Goal: Contribute content: Contribute content

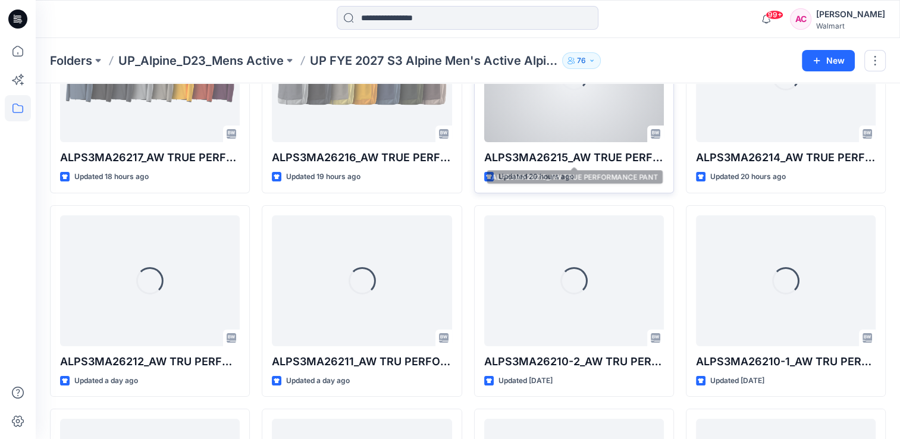
scroll to position [179, 0]
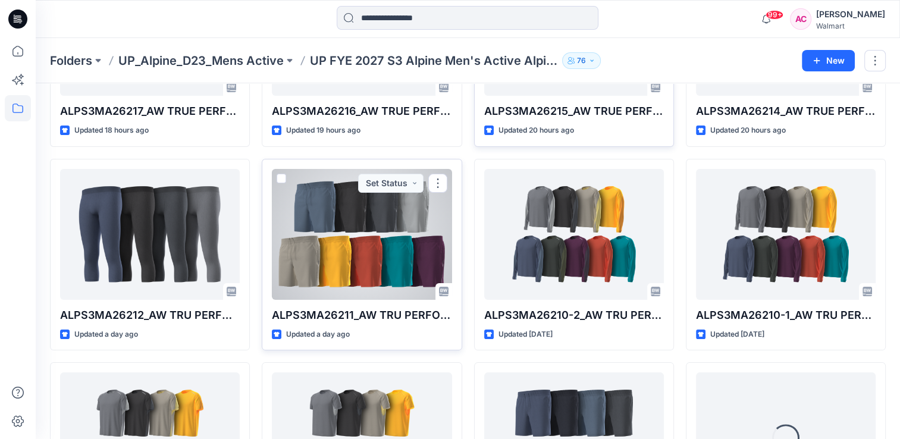
click at [350, 260] on div at bounding box center [362, 234] width 180 height 131
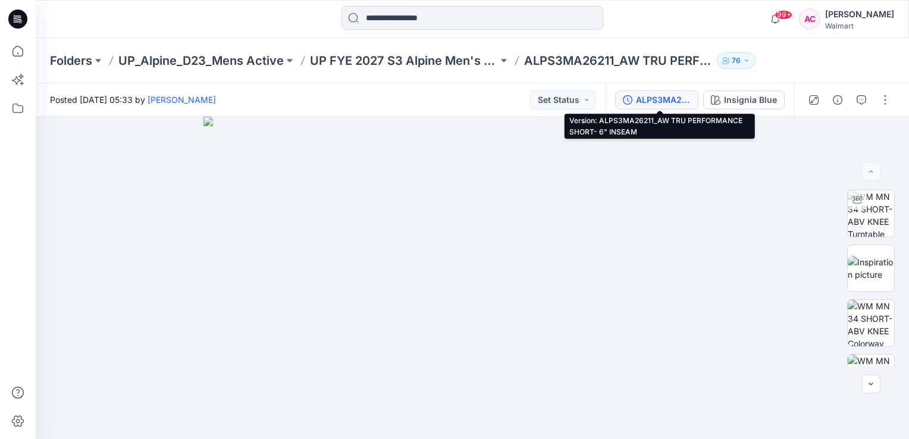
click at [655, 98] on div "ALPS3MA26211_AW TRU PERFORMANCE SHORT- 6” INSEAM" at bounding box center [663, 99] width 55 height 13
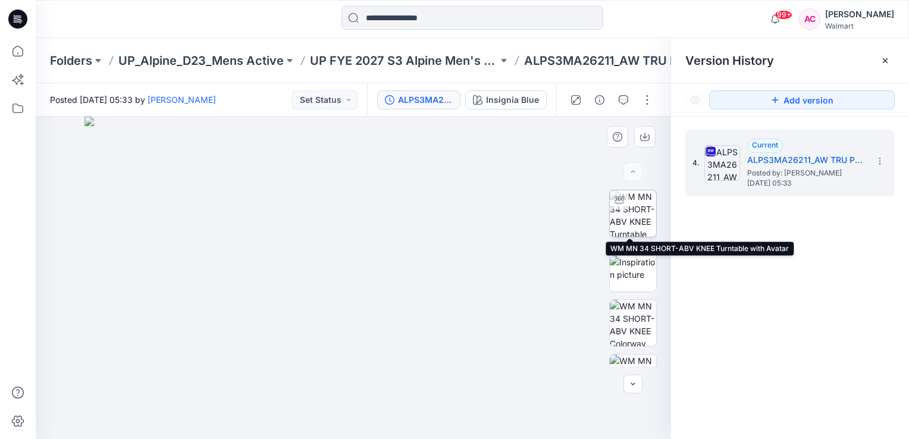
click at [625, 211] on img at bounding box center [633, 213] width 46 height 46
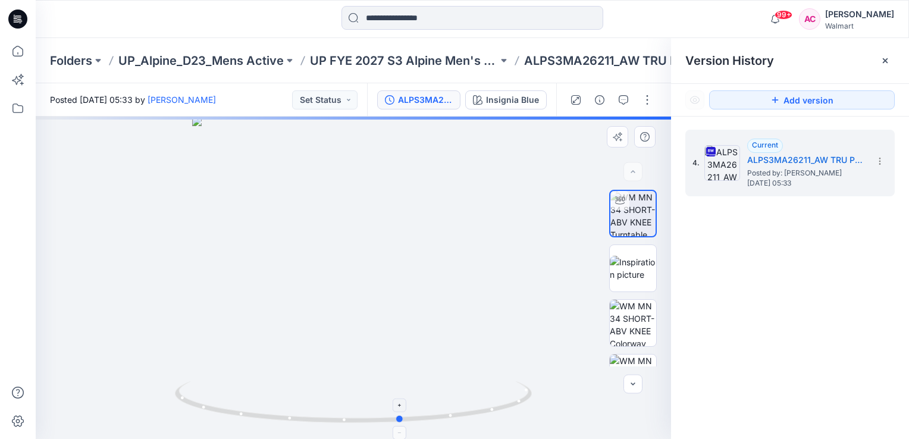
drag, startPoint x: 356, startPoint y: 421, endPoint x: 408, endPoint y: 425, distance: 51.9
click at [408, 425] on icon at bounding box center [355, 403] width 360 height 45
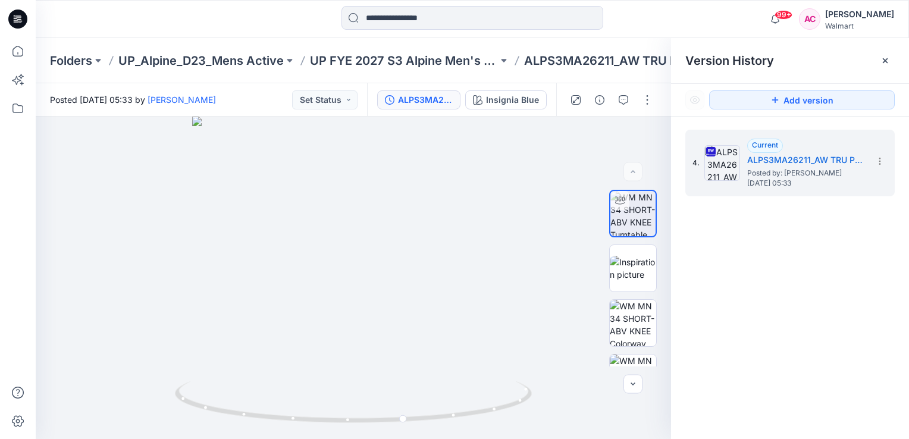
click at [766, 239] on div "4. Current ALPS3MA26211_AW TRU PERFORMANCE SHORT- 6” INSEAM Posted by: [PERSON_…" at bounding box center [790, 287] width 238 height 340
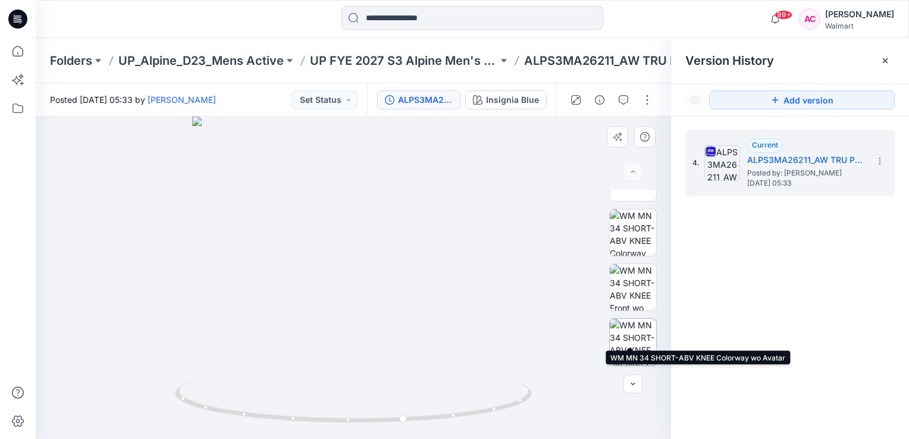
scroll to position [119, 0]
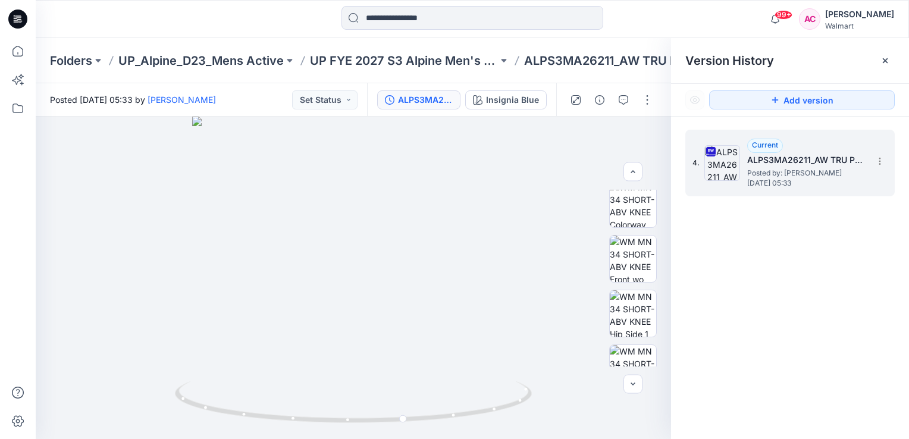
click at [778, 172] on span "Posted by: [PERSON_NAME]" at bounding box center [806, 173] width 119 height 12
click at [647, 95] on button "button" at bounding box center [647, 99] width 19 height 19
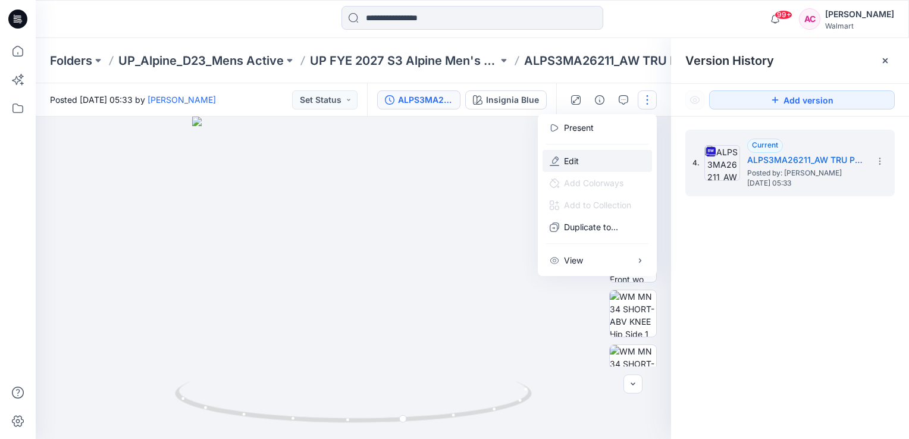
click at [576, 162] on p "Edit" at bounding box center [571, 161] width 15 height 12
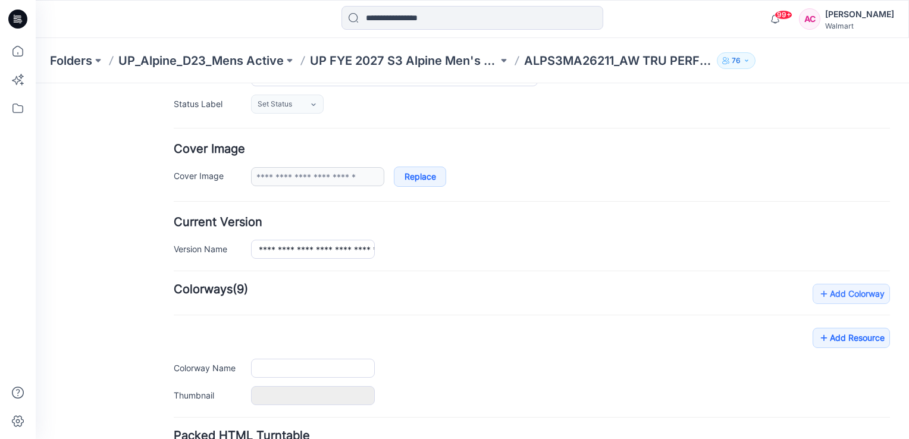
type input "**********"
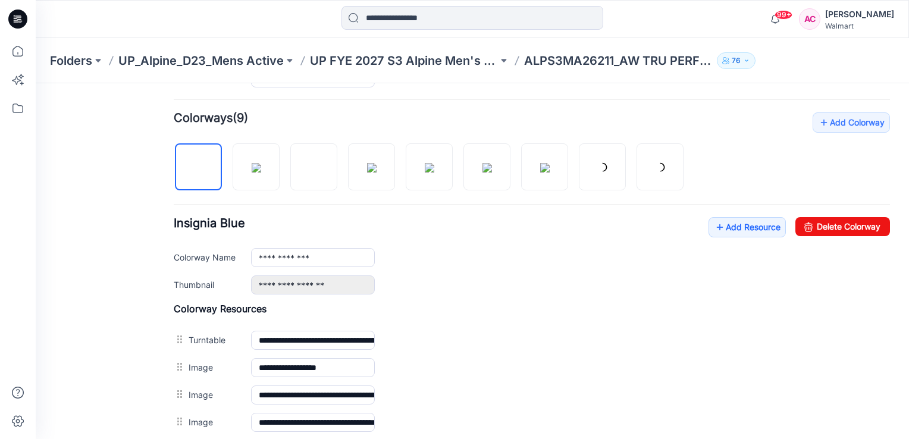
scroll to position [331, 0]
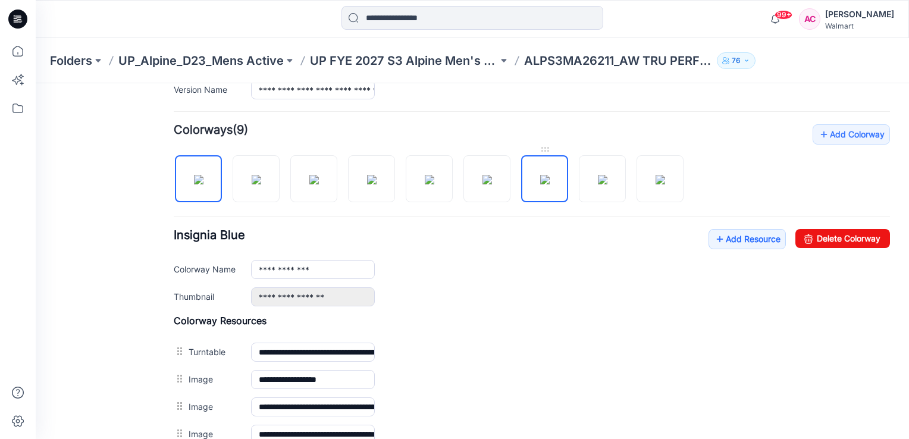
click at [540, 176] on img at bounding box center [545, 180] width 10 height 10
type input "**********"
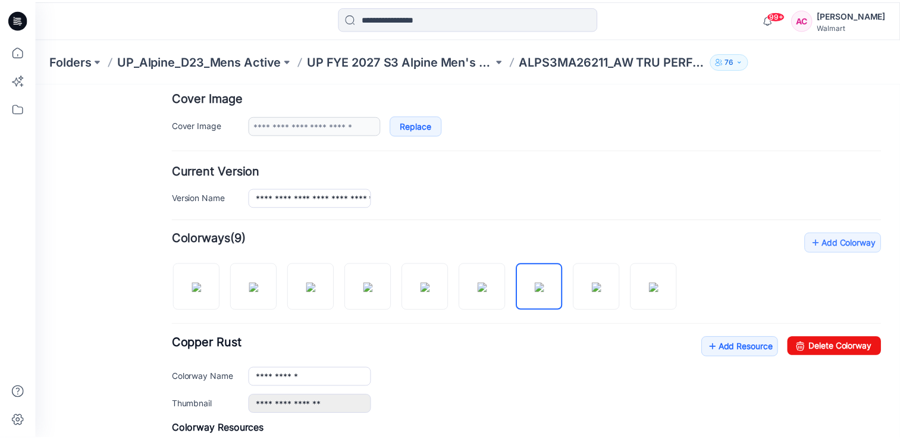
scroll to position [212, 0]
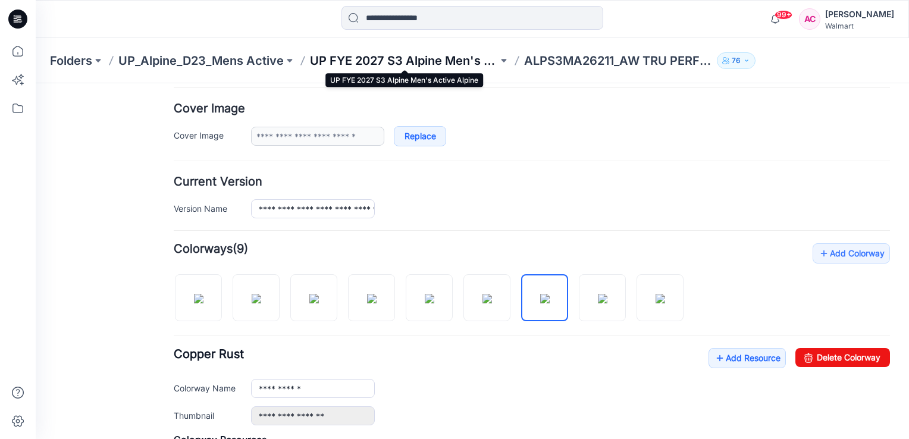
click at [440, 60] on p "UP FYE 2027 S3 Alpine Men's Active Alpine" at bounding box center [404, 60] width 188 height 17
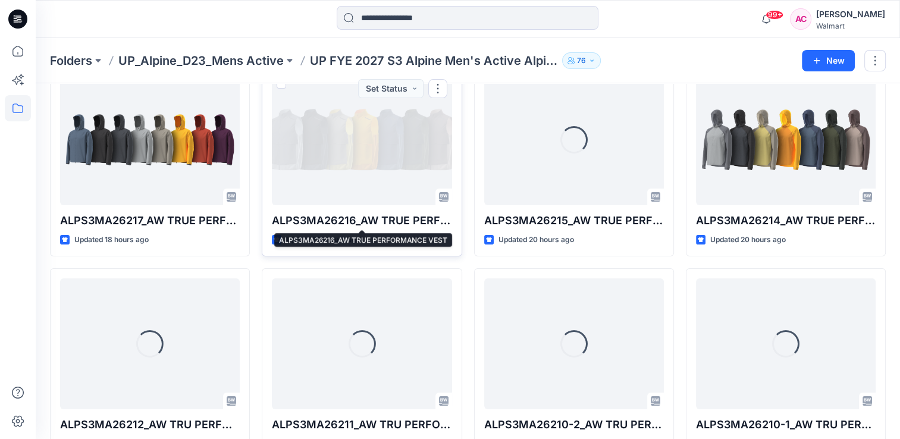
scroll to position [119, 0]
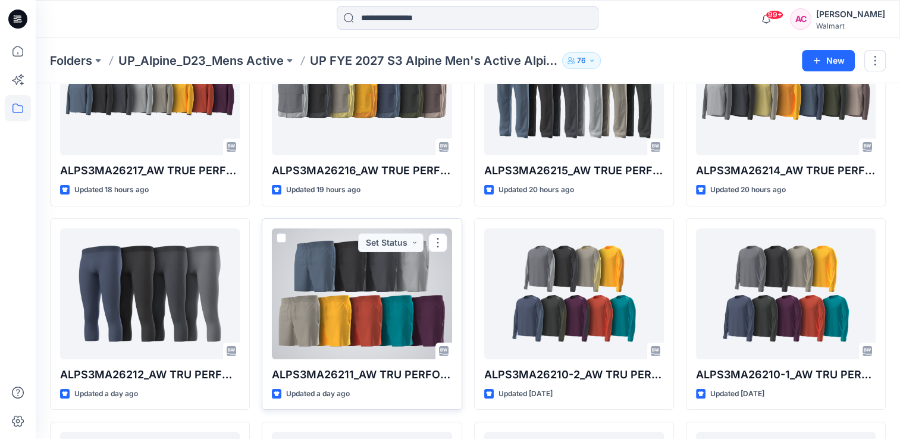
click at [355, 311] on div at bounding box center [362, 293] width 180 height 131
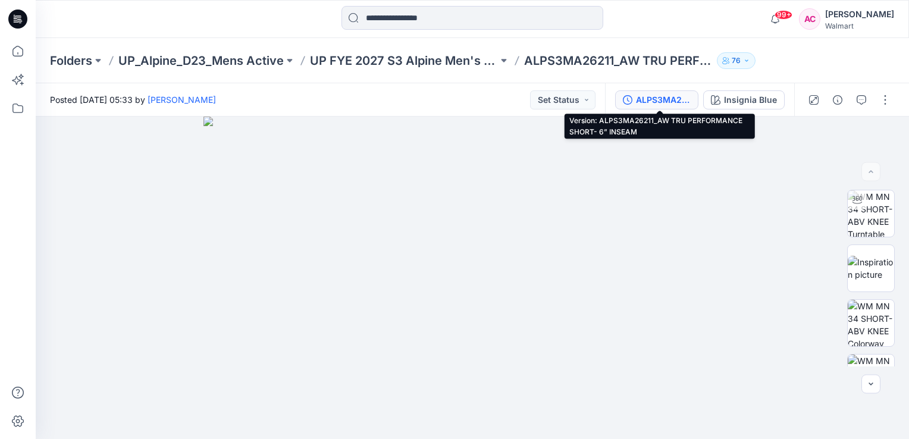
click at [661, 97] on div "ALPS3MA26211_AW TRU PERFORMANCE SHORT- 6” INSEAM" at bounding box center [663, 99] width 55 height 13
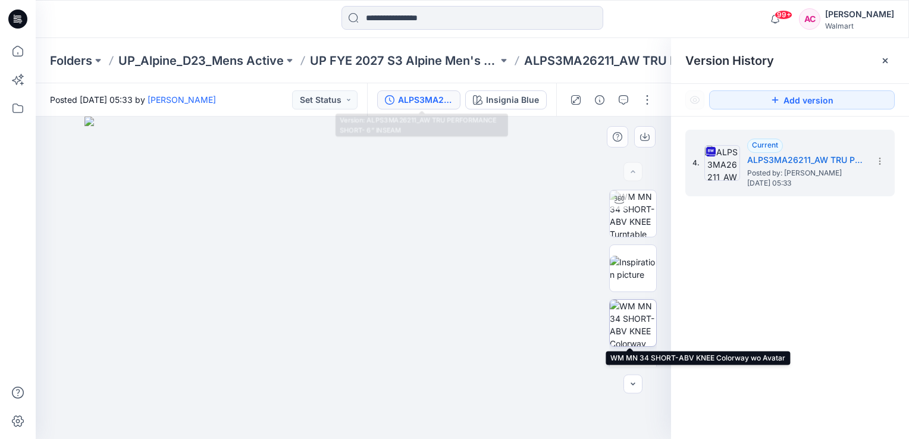
click at [629, 317] on img at bounding box center [633, 323] width 46 height 46
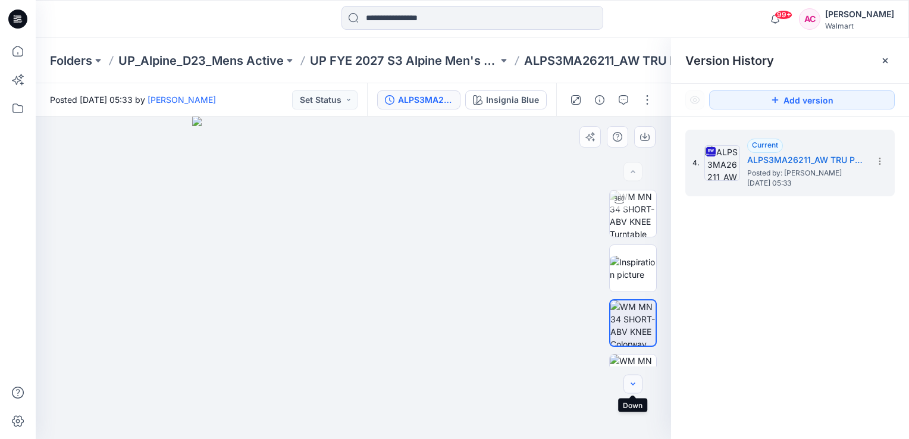
click at [635, 387] on icon "button" at bounding box center [633, 385] width 10 height 10
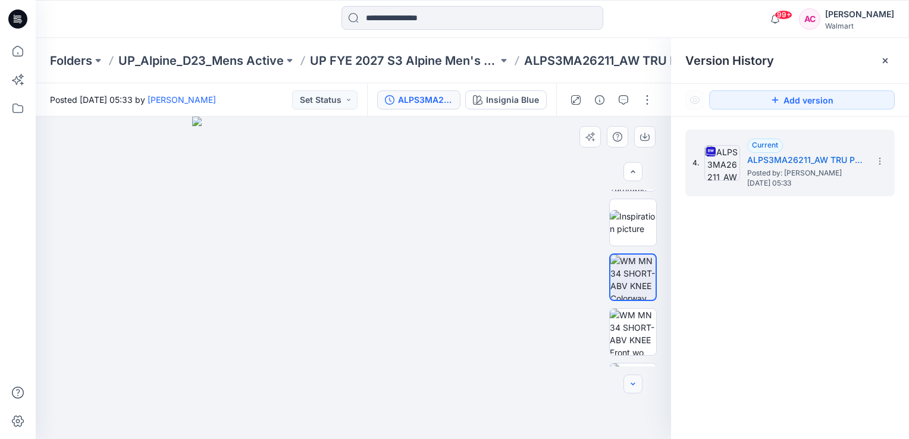
scroll to position [46, 0]
click at [633, 384] on icon "button" at bounding box center [633, 385] width 10 height 10
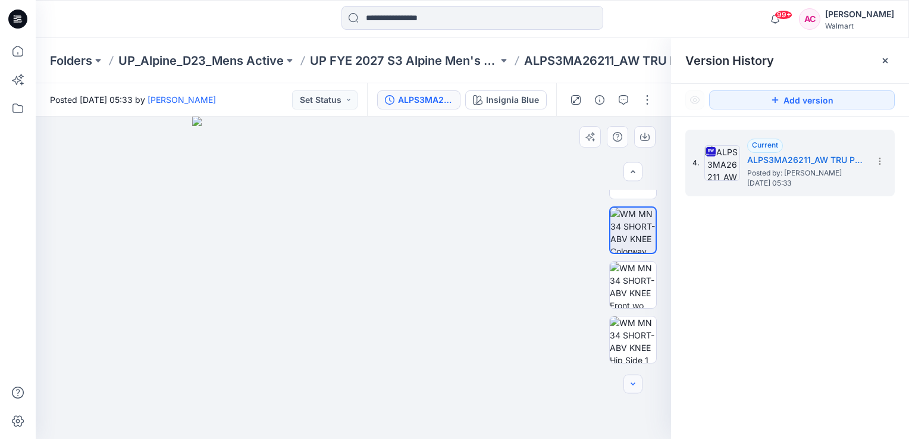
click at [633, 384] on icon "button" at bounding box center [633, 385] width 10 height 10
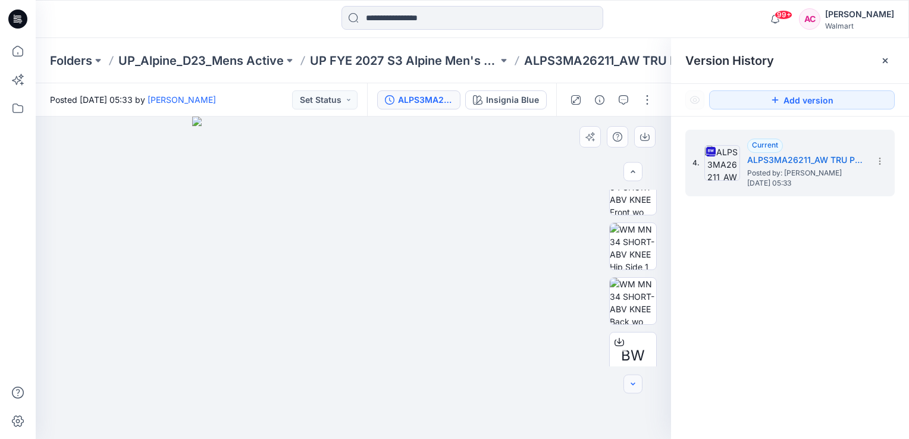
click at [633, 384] on icon "button" at bounding box center [633, 385] width 10 height 10
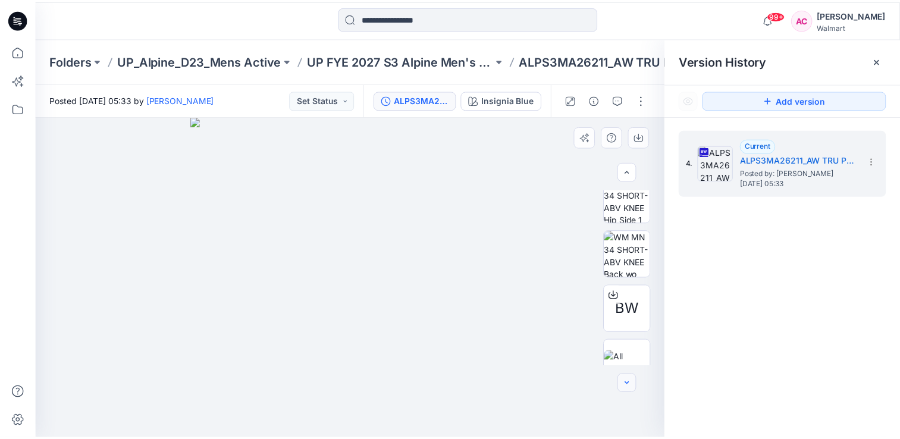
scroll to position [253, 0]
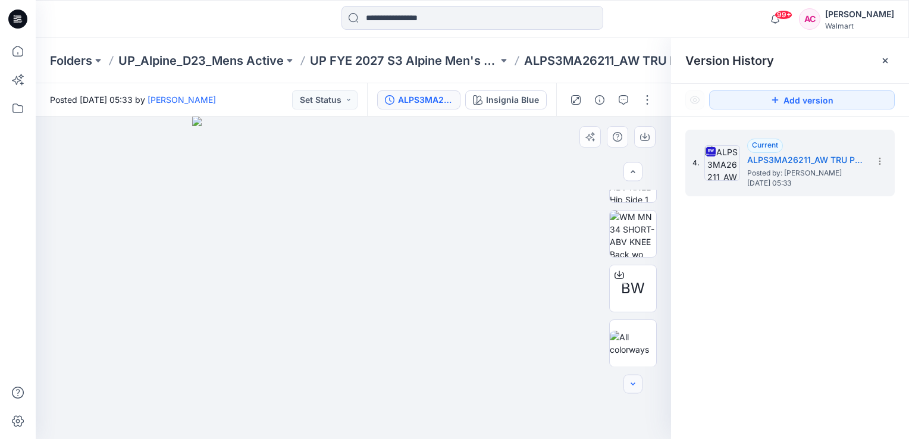
click at [633, 384] on icon "button" at bounding box center [633, 385] width 10 height 10
click at [628, 337] on img at bounding box center [633, 343] width 46 height 25
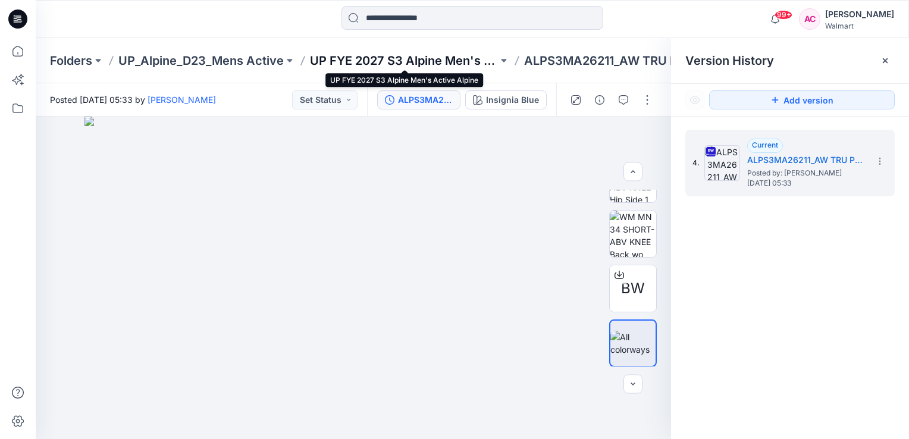
click at [437, 56] on p "UP FYE 2027 S3 Alpine Men's Active Alpine" at bounding box center [404, 60] width 188 height 17
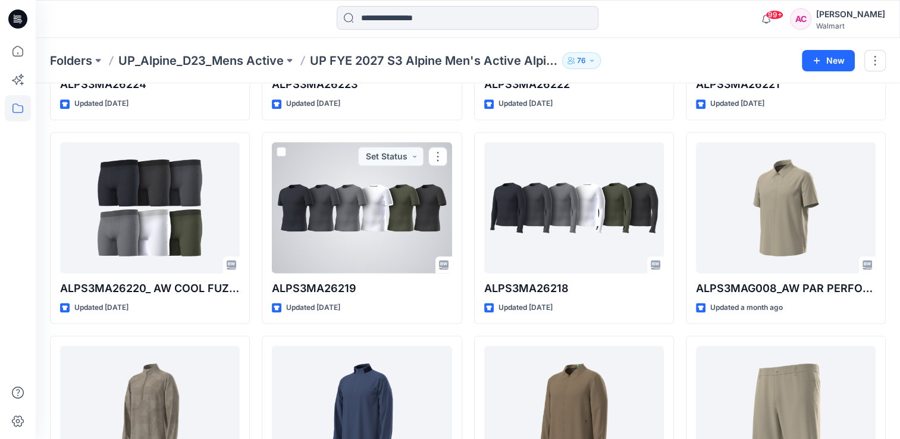
scroll to position [1436, 0]
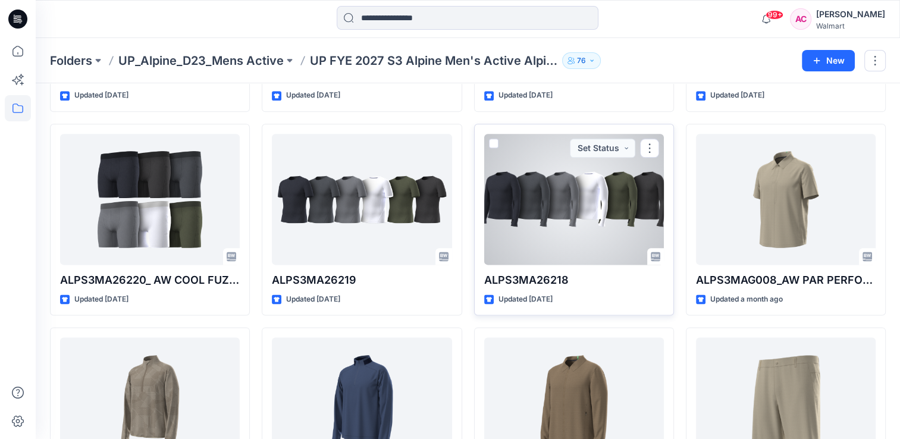
click at [566, 204] on div at bounding box center [574, 199] width 180 height 131
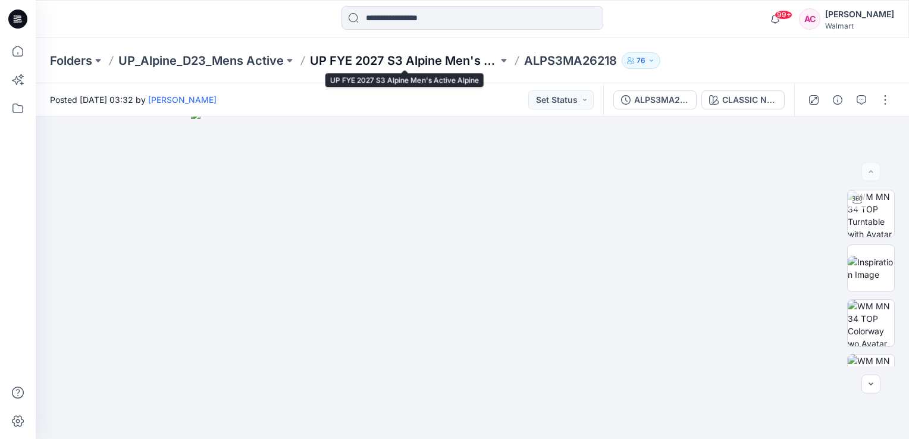
click at [441, 62] on p "UP FYE 2027 S3 Alpine Men's Active Alpine" at bounding box center [404, 60] width 188 height 17
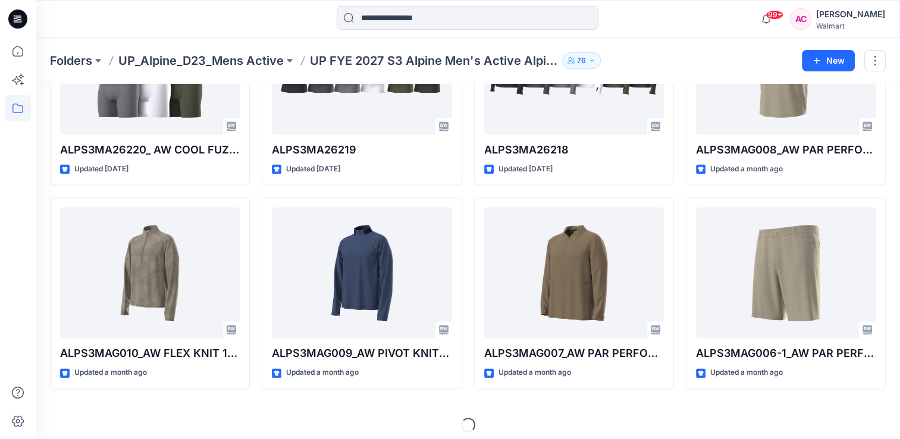
scroll to position [1571, 0]
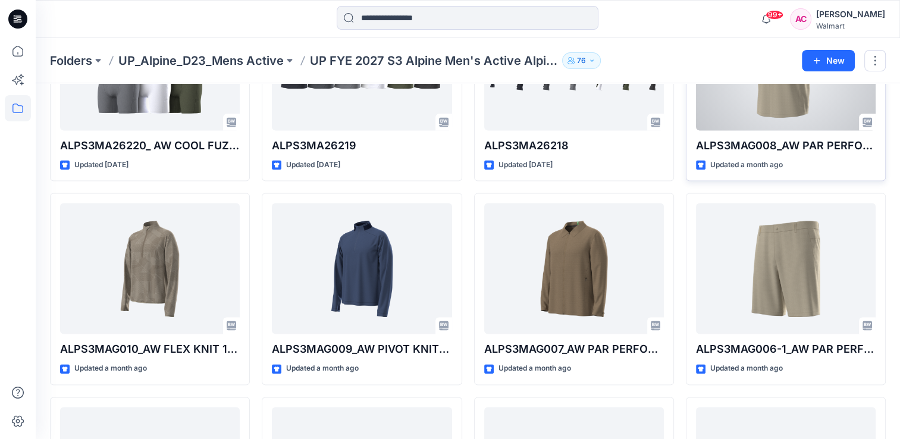
click at [745, 99] on div at bounding box center [786, 64] width 180 height 131
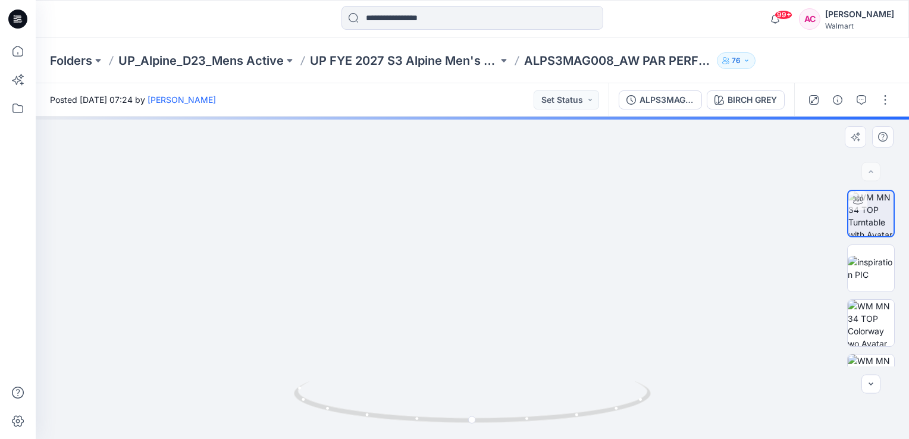
drag, startPoint x: 519, startPoint y: 201, endPoint x: 510, endPoint y: 373, distance: 172.2
click at [510, 373] on img at bounding box center [463, 194] width 1001 height 490
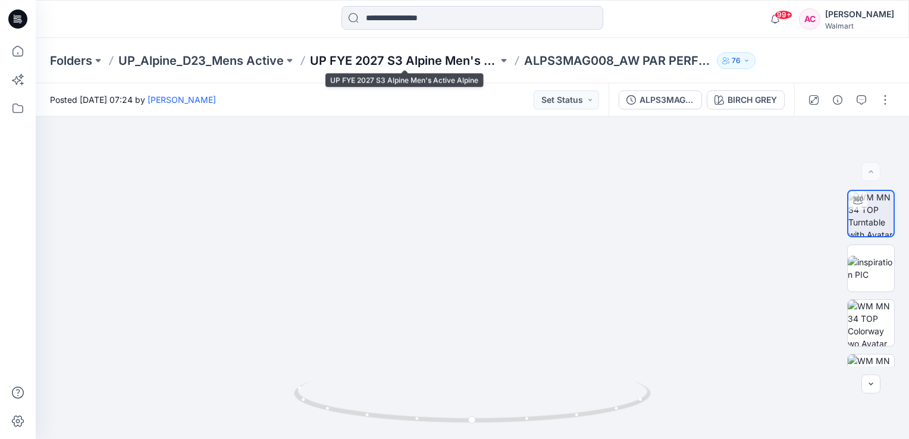
click at [440, 57] on p "UP FYE 2027 S3 Alpine Men's Active Alpine" at bounding box center [404, 60] width 188 height 17
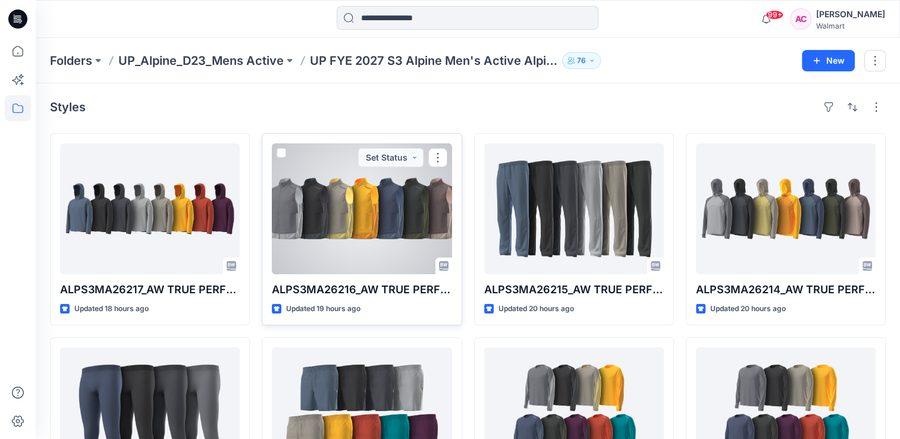
click at [362, 218] on div at bounding box center [362, 208] width 180 height 131
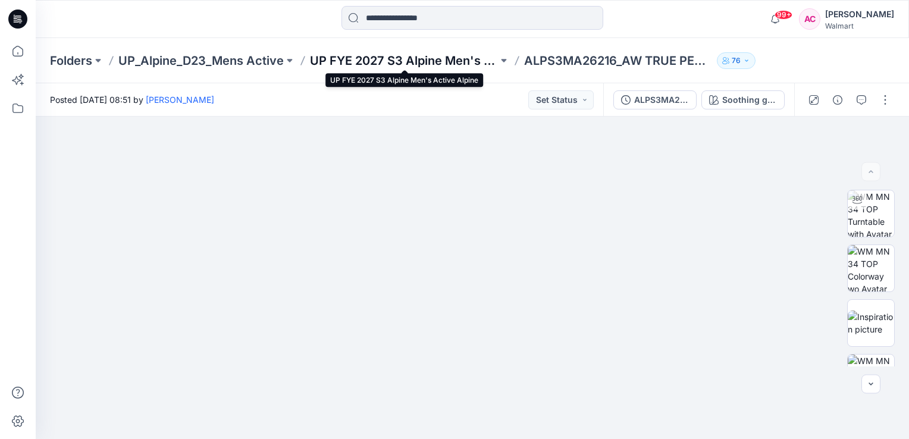
click at [409, 66] on p "UP FYE 2027 S3 Alpine Men's Active Alpine" at bounding box center [404, 60] width 188 height 17
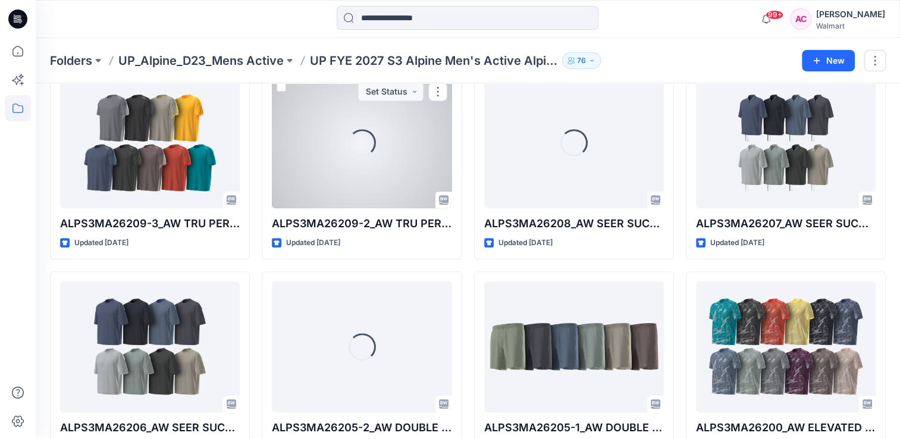
scroll to position [476, 0]
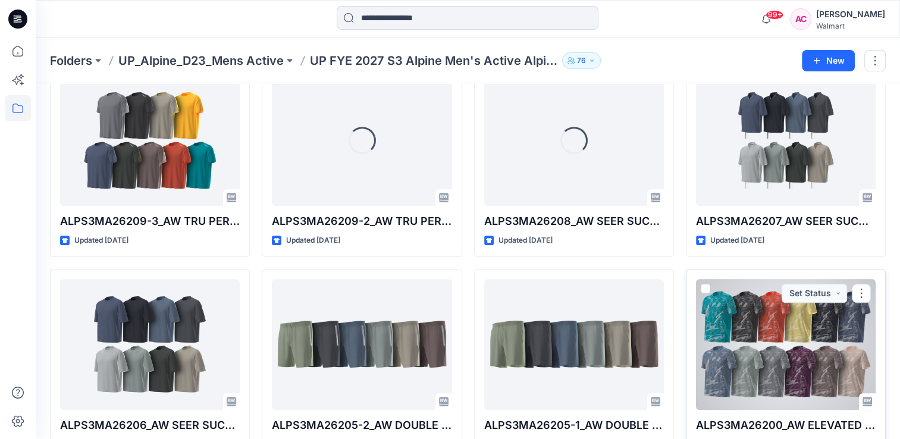
click at [762, 328] on div at bounding box center [786, 344] width 180 height 131
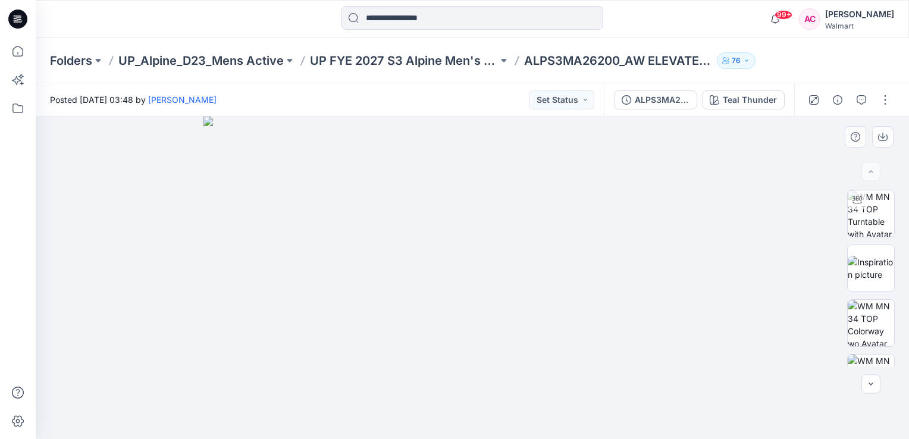
click at [735, 298] on img at bounding box center [473, 278] width 538 height 323
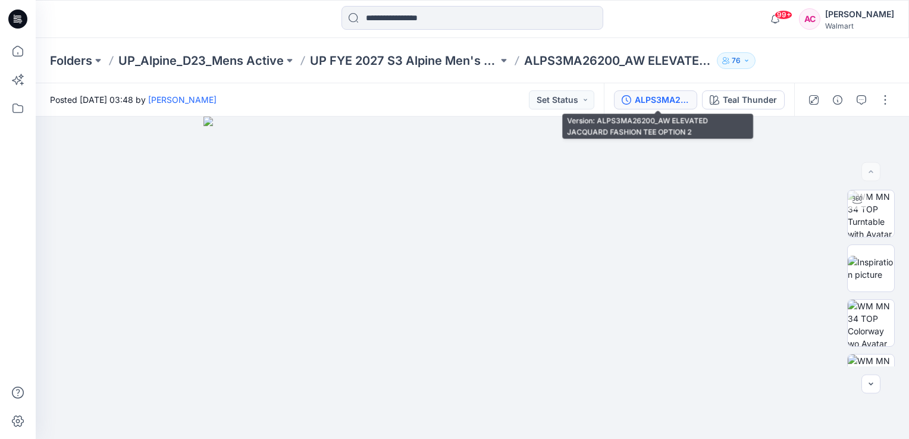
click at [645, 96] on div "ALPS3MA26200_AW ELEVATED JACQUARD FASHION TEE OPTION 2" at bounding box center [662, 99] width 55 height 13
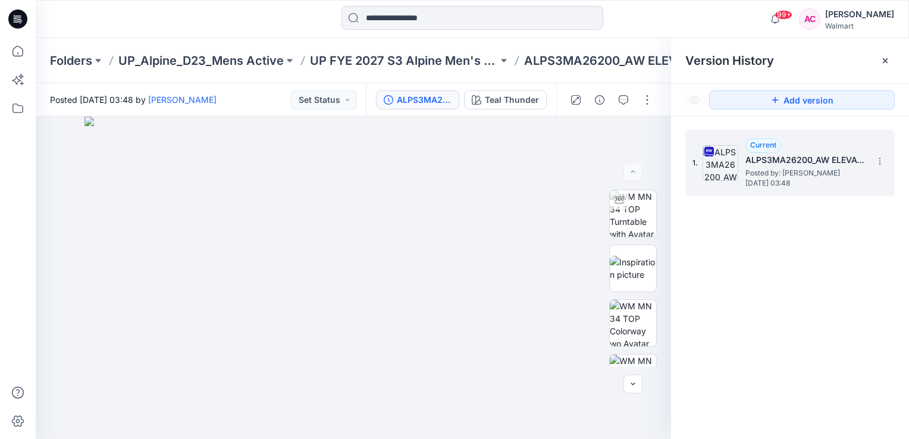
click at [767, 176] on span "Posted by: [PERSON_NAME]" at bounding box center [805, 173] width 119 height 12
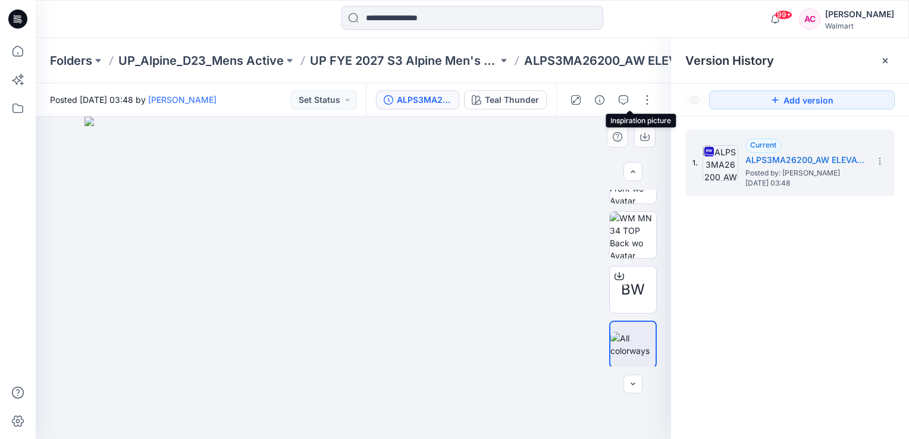
scroll to position [199, 0]
click at [622, 337] on img at bounding box center [633, 343] width 45 height 25
